Goal: Information Seeking & Learning: Check status

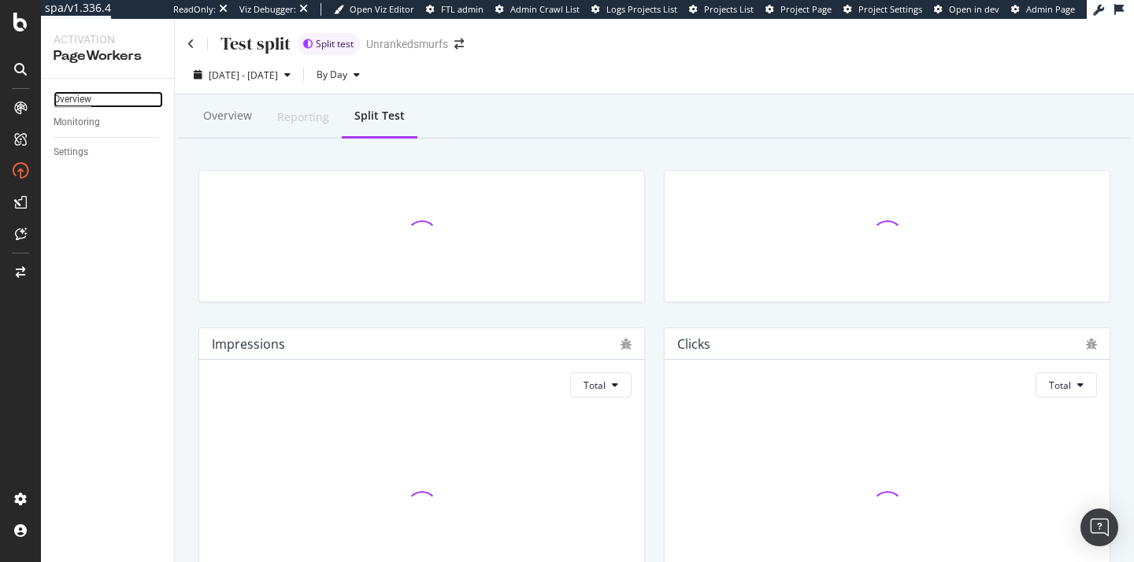
click at [75, 92] on div "Overview" at bounding box center [73, 99] width 38 height 17
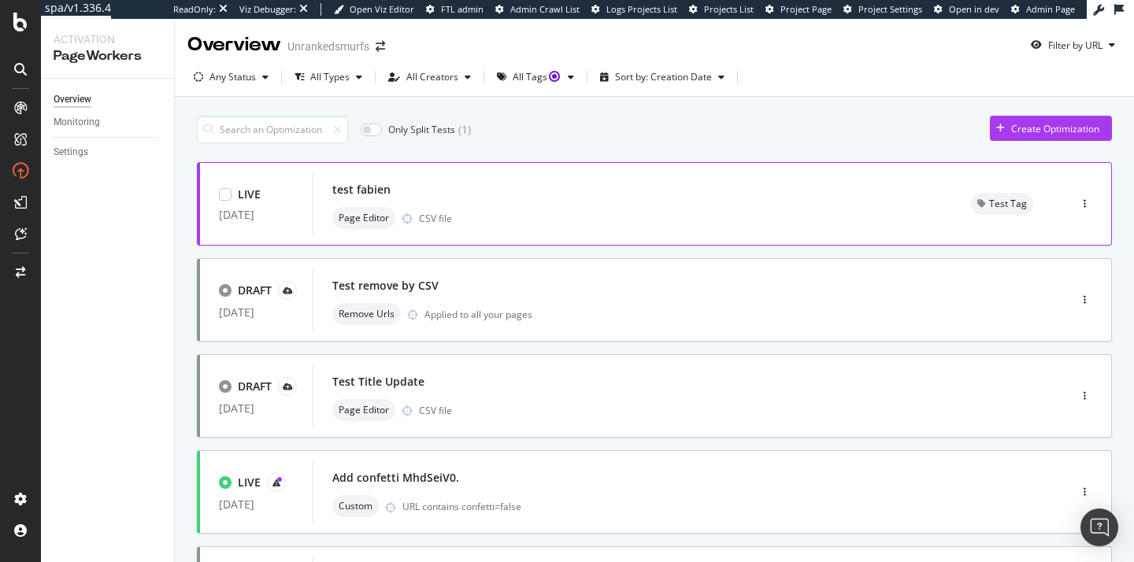
click at [400, 193] on div "test fabien" at bounding box center [632, 190] width 601 height 22
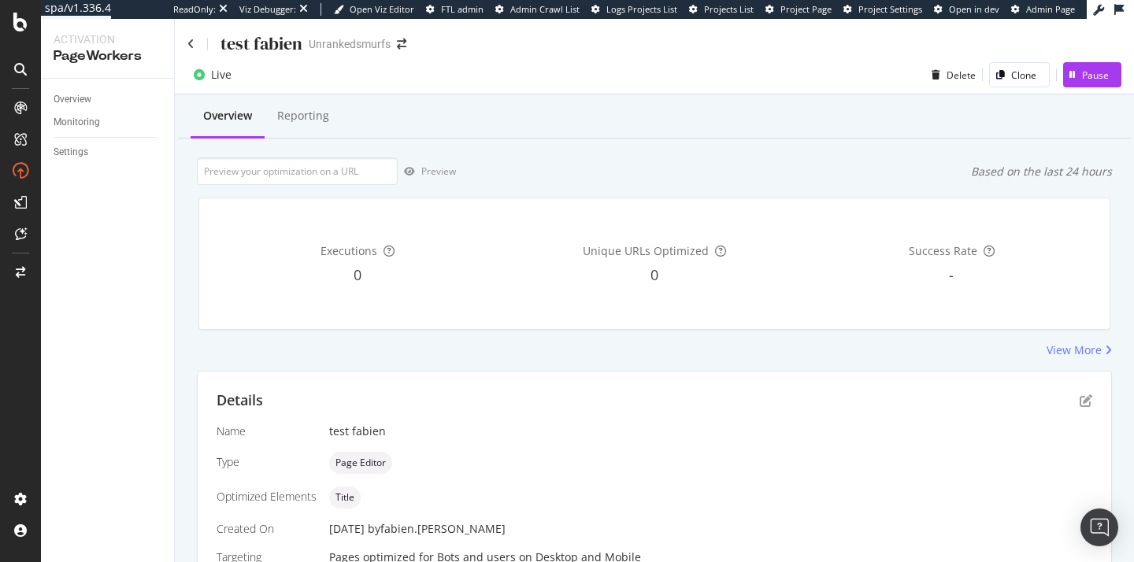
scroll to position [250, 0]
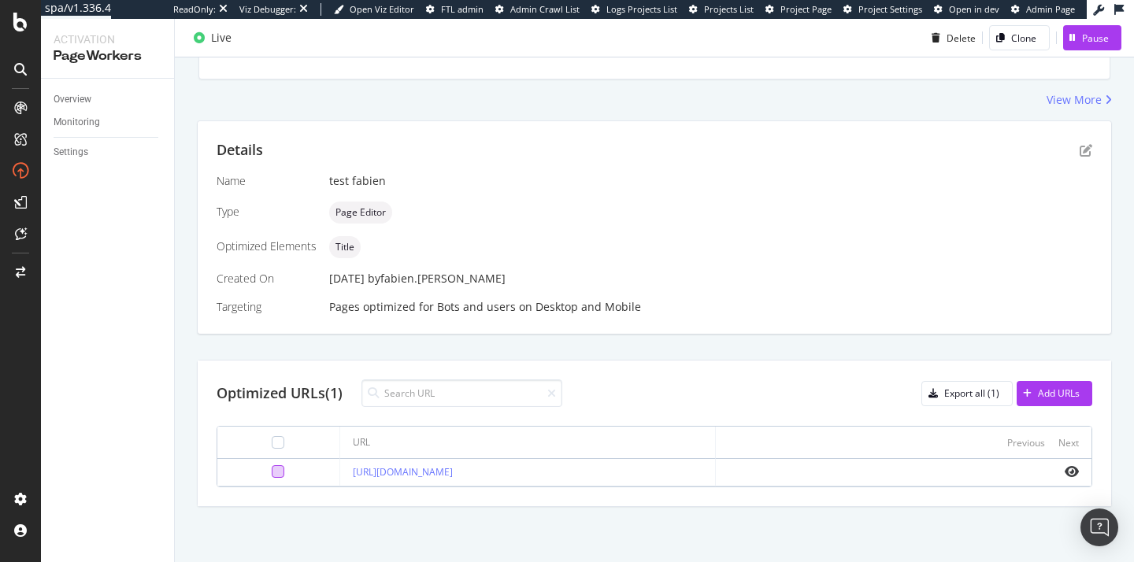
click at [275, 470] on div at bounding box center [278, 471] width 13 height 13
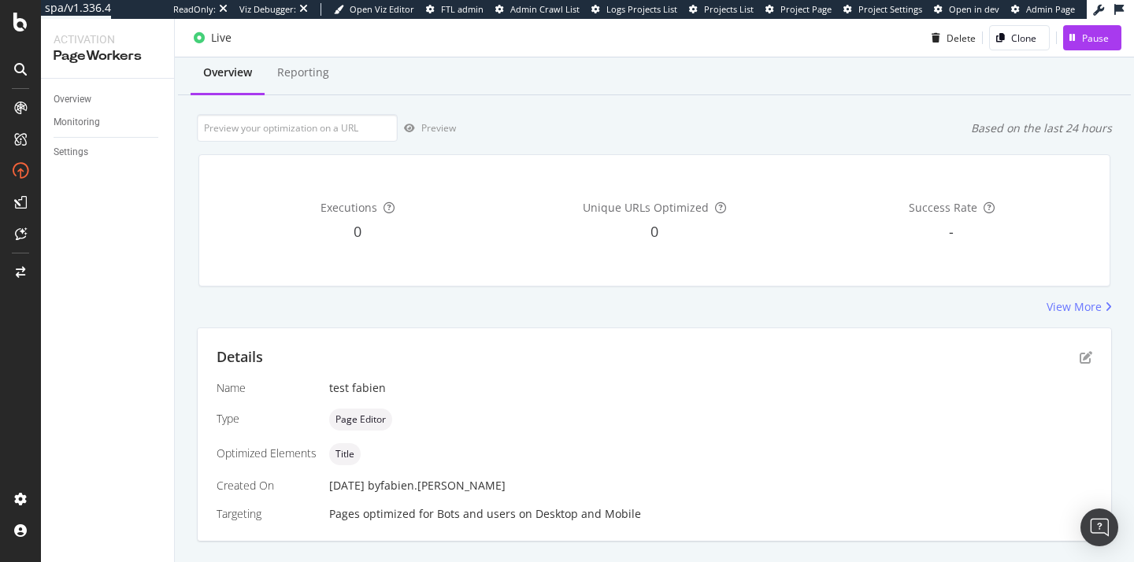
scroll to position [41, 0]
